Goal: Task Accomplishment & Management: Use online tool/utility

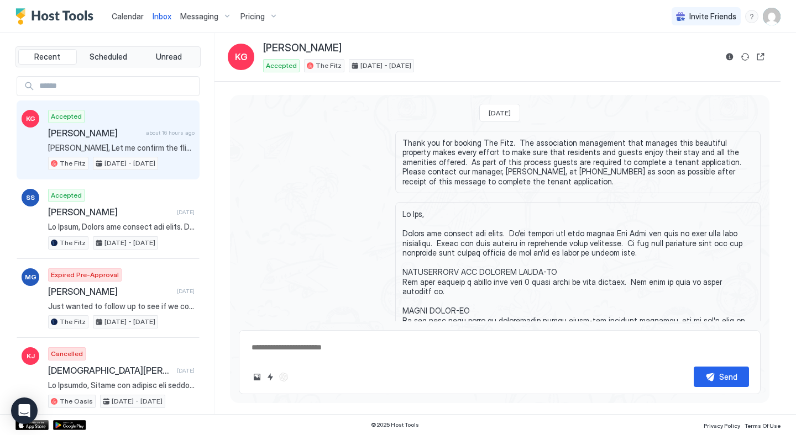
scroll to position [1188, 0]
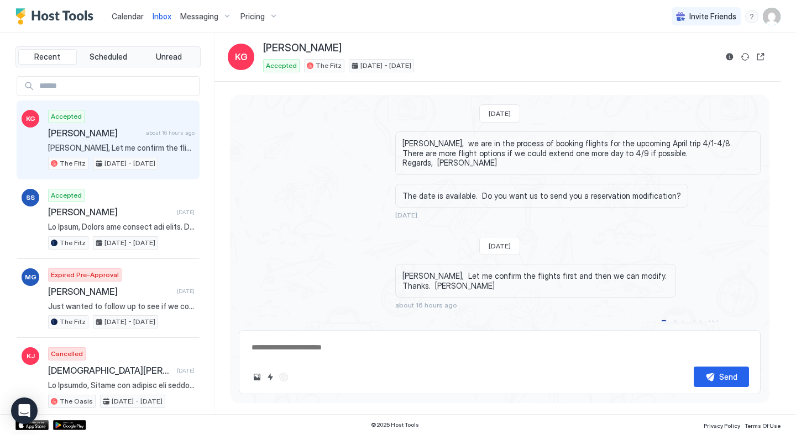
click at [166, 16] on span "Inbox" at bounding box center [161, 16] width 19 height 9
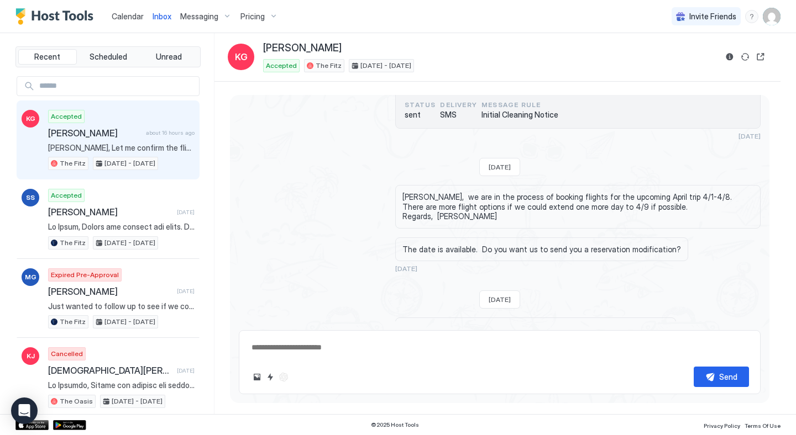
scroll to position [1188, 0]
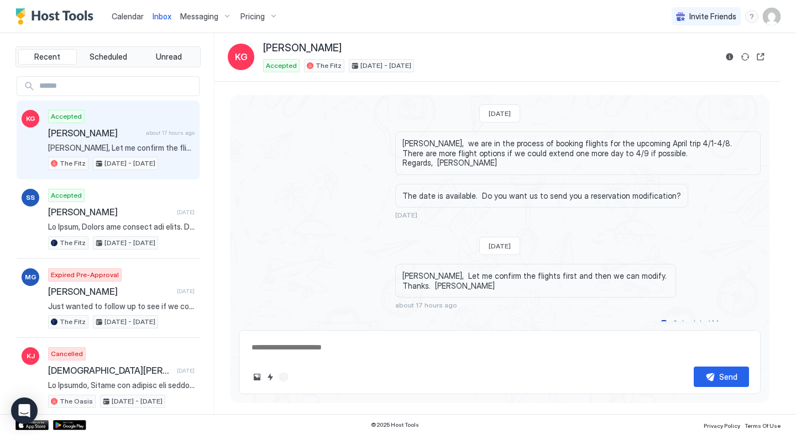
type textarea "*"
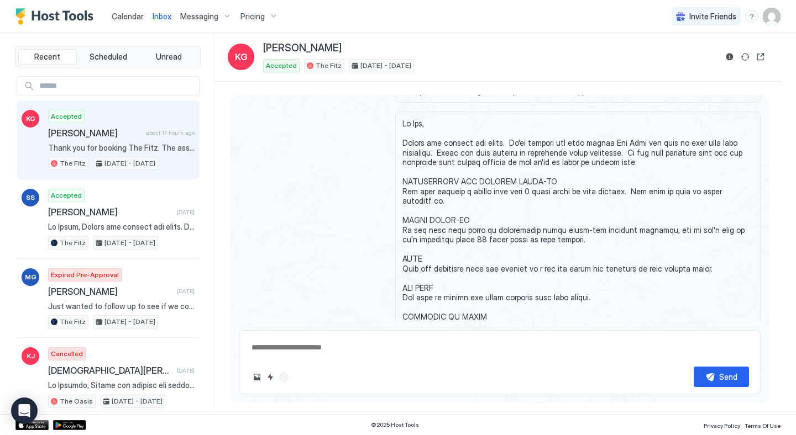
scroll to position [89, 0]
click at [124, 16] on span "Calendar" at bounding box center [128, 16] width 32 height 9
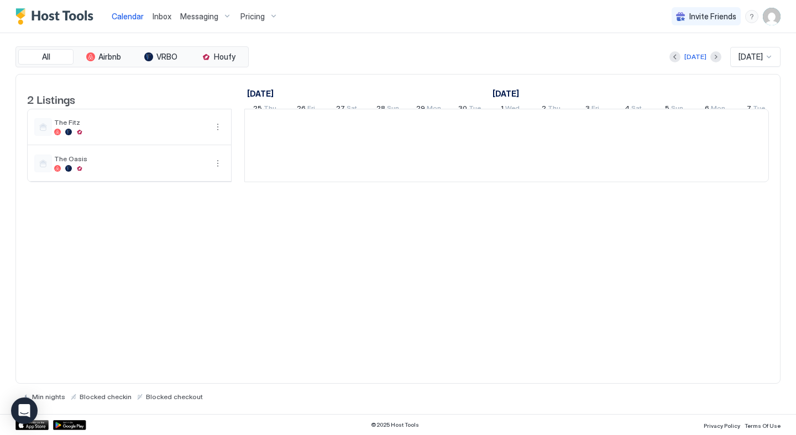
scroll to position [0, 614]
